Goal: Register for event/course

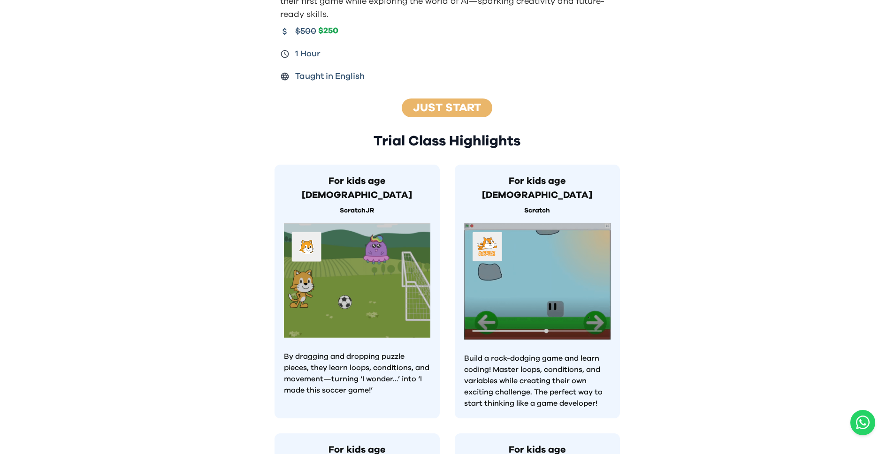
scroll to position [275, 0]
click at [419, 107] on link "Just Start" at bounding box center [447, 108] width 68 height 11
